Goal: Information Seeking & Learning: Learn about a topic

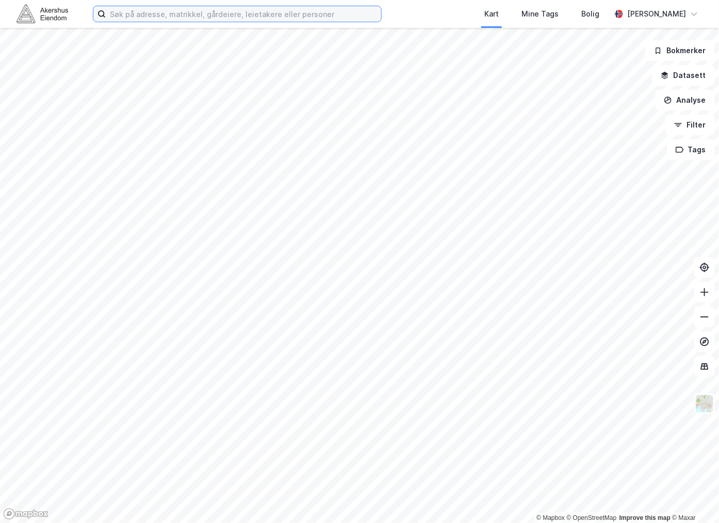
click at [161, 13] on input at bounding box center [243, 13] width 275 height 15
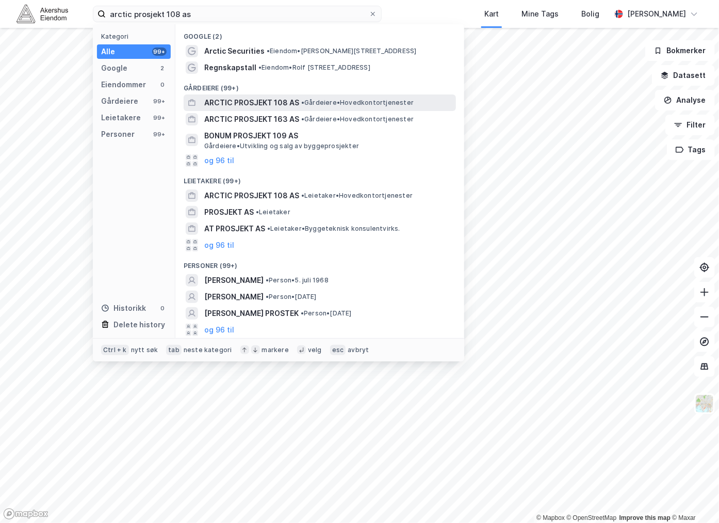
click at [323, 99] on span "• Gårdeiere • Hovedkontortjenester" at bounding box center [357, 103] width 112 height 8
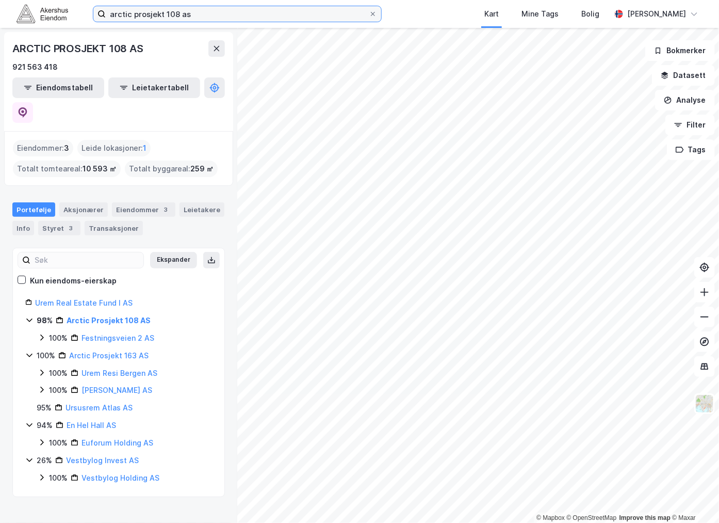
click at [178, 13] on input "arctic prosjekt 108 as" at bounding box center [237, 13] width 263 height 15
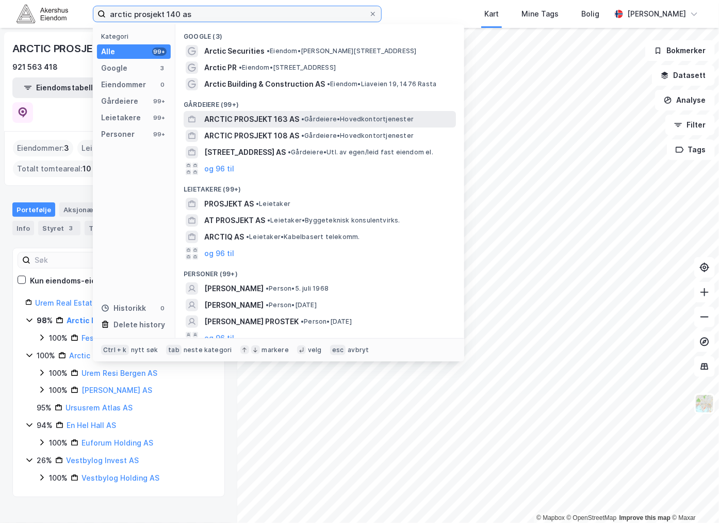
type input "arctic prosjekt 140 as"
click at [294, 121] on span "ARCTIC PROSJEKT 163 AS" at bounding box center [251, 119] width 95 height 12
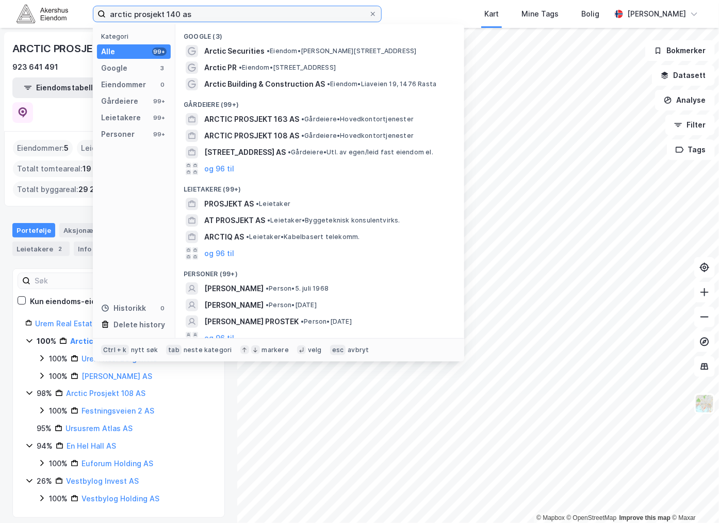
click at [204, 16] on input "arctic prosjekt 140 as" at bounding box center [237, 13] width 263 height 15
